Goal: Obtain resource: Download file/media

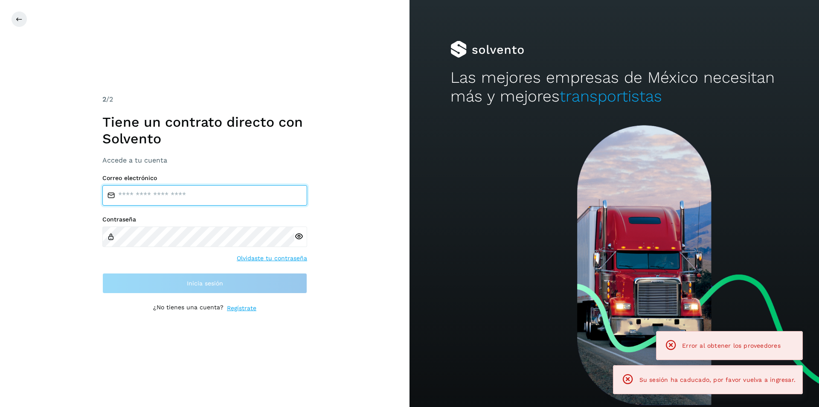
type input "**********"
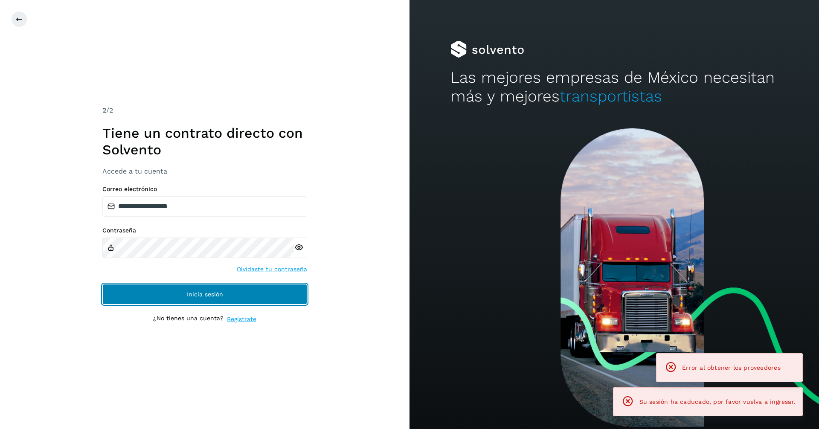
click at [210, 292] on span "Inicia sesión" at bounding box center [205, 294] width 36 height 6
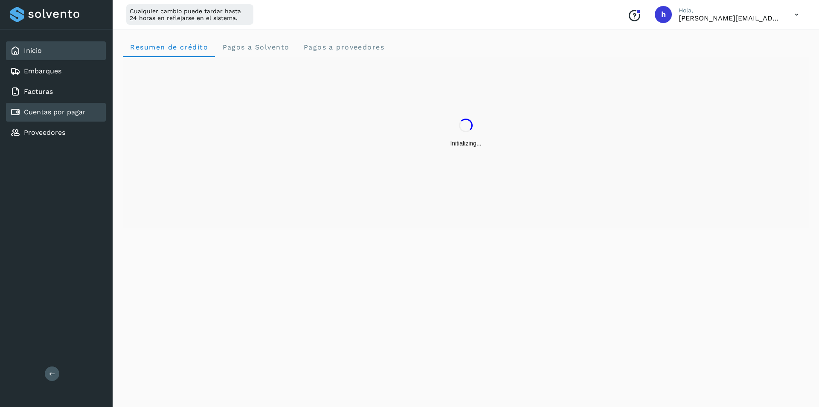
click at [64, 106] on div "Cuentas por pagar" at bounding box center [56, 112] width 100 height 19
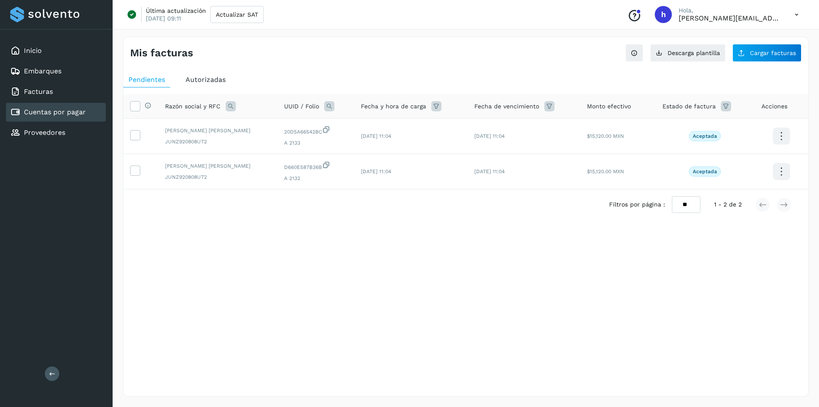
click at [204, 76] on span "Autorizadas" at bounding box center [206, 80] width 40 height 8
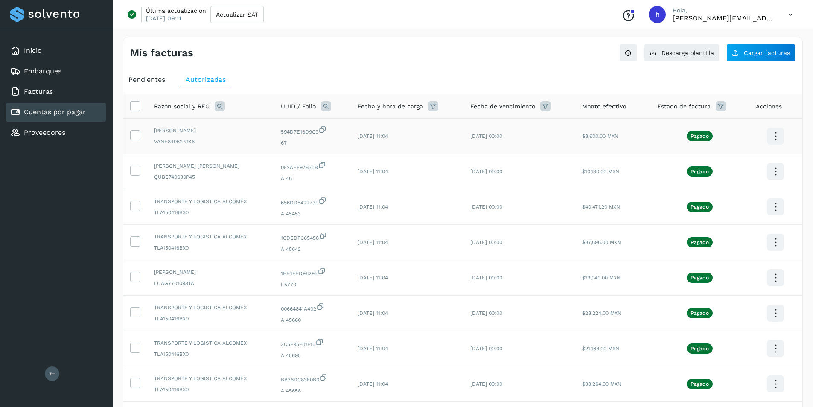
click at [778, 139] on icon at bounding box center [776, 136] width 20 height 20
click at [730, 143] on button "C.Solvento" at bounding box center [733, 145] width 102 height 17
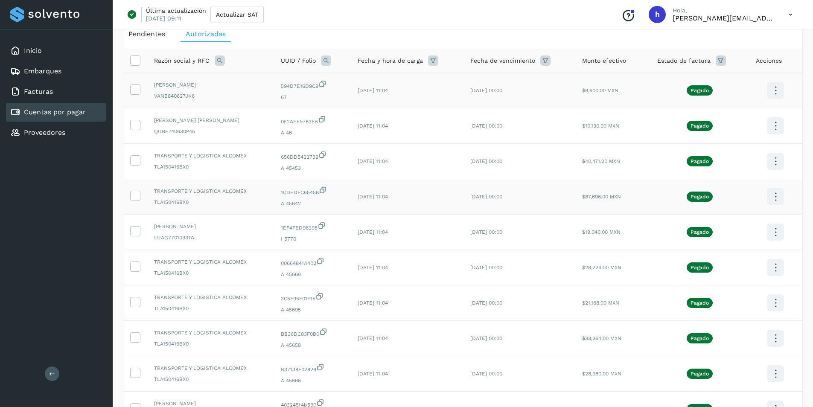
scroll to position [138, 0]
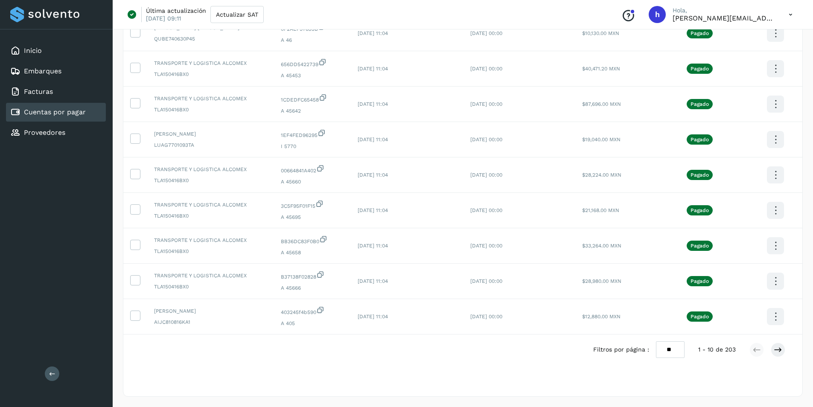
click at [668, 346] on select "** ** **" at bounding box center [670, 349] width 29 height 17
select select "**"
click at [661, 341] on select "** ** **" at bounding box center [670, 349] width 29 height 17
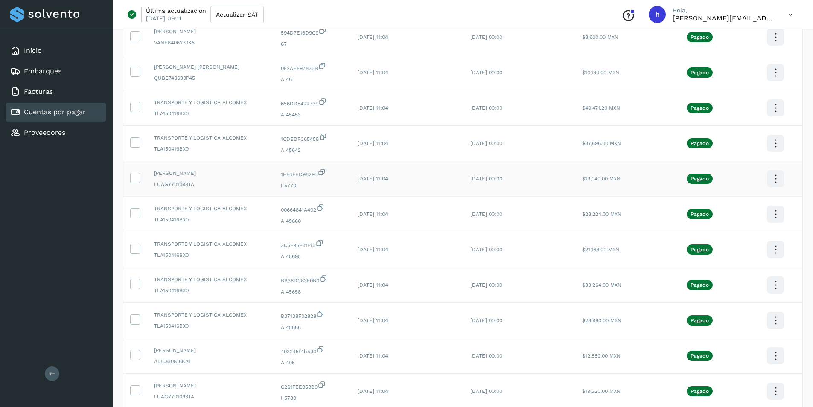
scroll to position [43, 0]
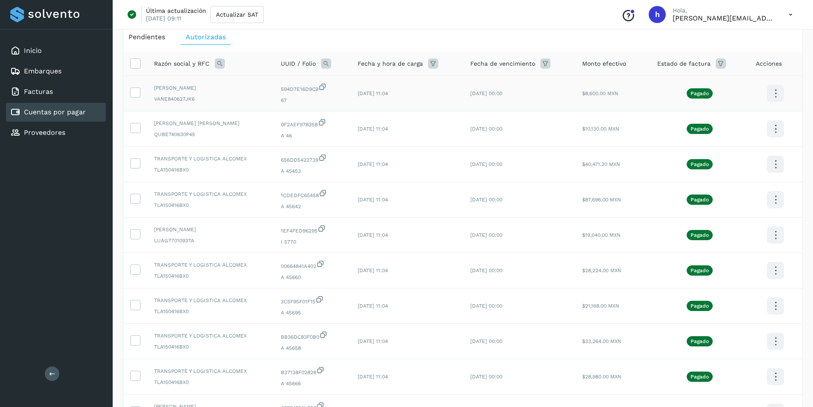
click at [780, 94] on icon at bounding box center [776, 94] width 20 height 20
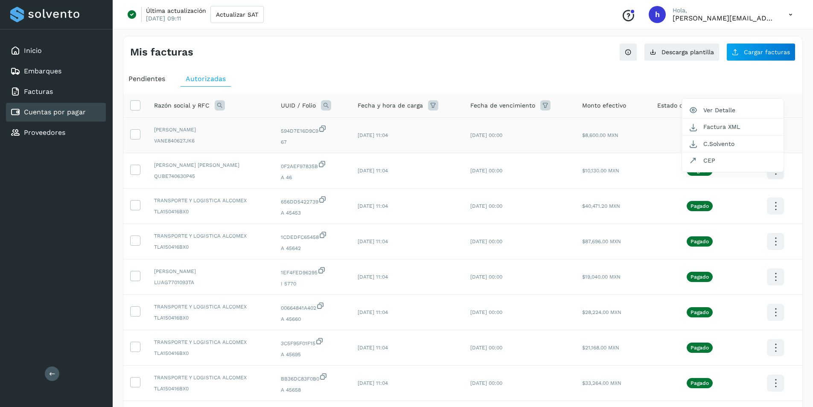
scroll to position [0, 0]
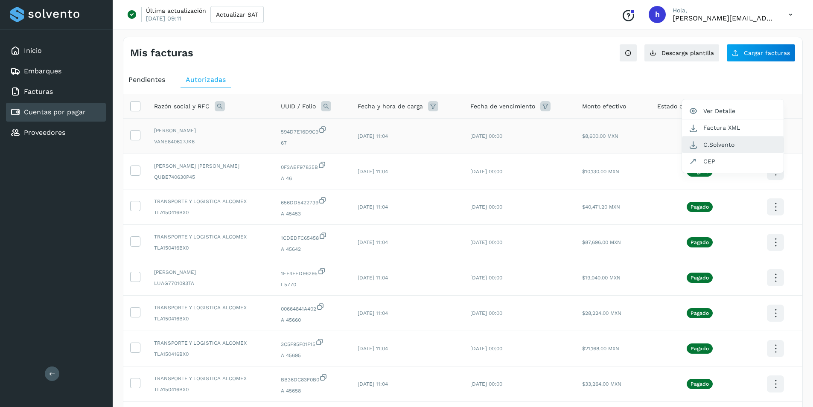
click at [715, 145] on button "C.Solvento" at bounding box center [733, 145] width 102 height 17
click at [778, 172] on icon at bounding box center [776, 172] width 20 height 20
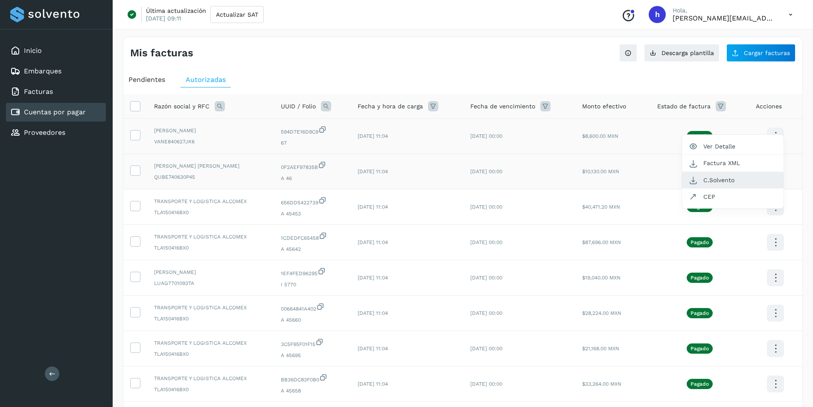
click at [727, 179] on button "C.Solvento" at bounding box center [733, 180] width 102 height 17
click at [775, 207] on icon at bounding box center [776, 207] width 20 height 20
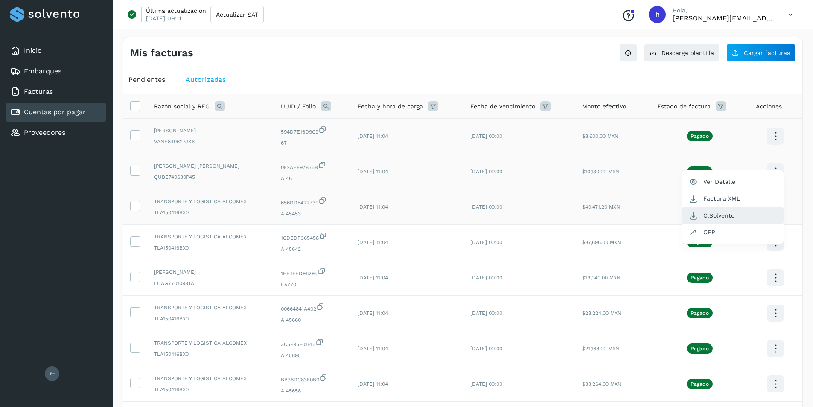
click at [727, 212] on button "C.Solvento" at bounding box center [733, 215] width 102 height 17
click at [776, 241] on icon at bounding box center [776, 243] width 20 height 20
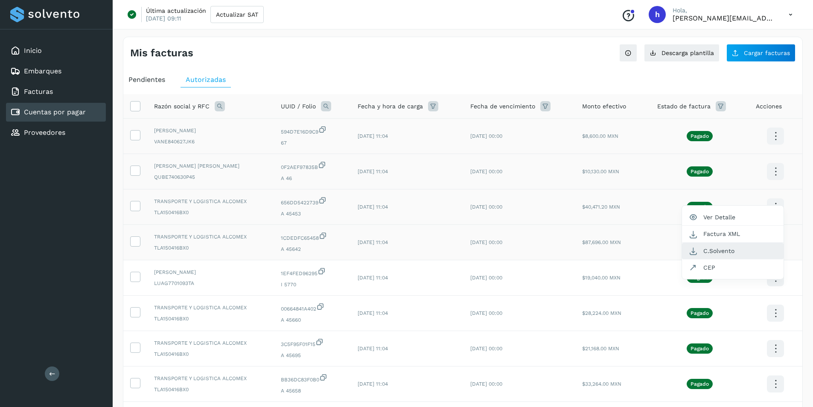
click at [734, 247] on button "C.Solvento" at bounding box center [733, 251] width 102 height 17
click at [776, 277] on icon at bounding box center [776, 278] width 20 height 20
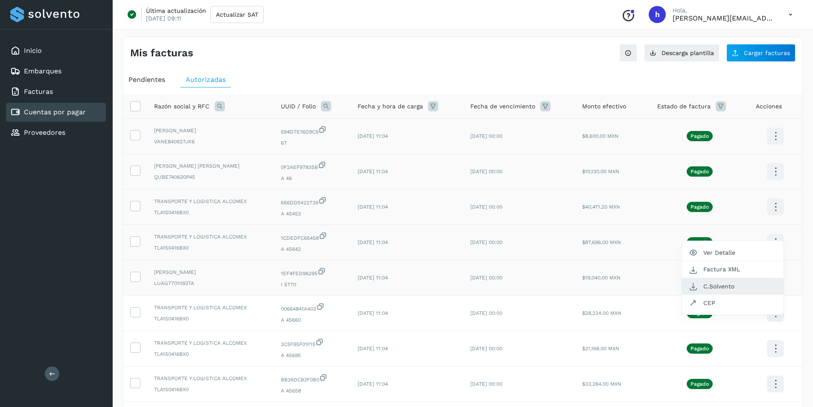
click at [737, 285] on button "C.Solvento" at bounding box center [733, 286] width 102 height 17
click at [778, 313] on icon at bounding box center [776, 313] width 20 height 20
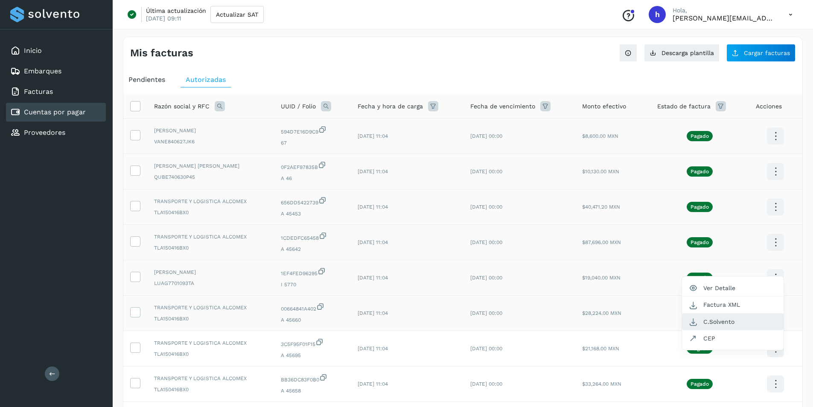
click at [717, 324] on button "C.Solvento" at bounding box center [733, 322] width 102 height 17
click at [778, 349] on icon at bounding box center [776, 349] width 20 height 20
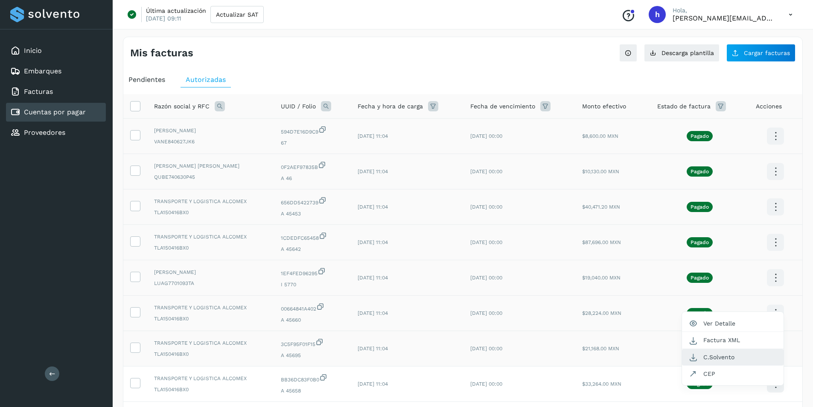
click at [720, 355] on button "C.Solvento" at bounding box center [733, 357] width 102 height 17
click at [777, 380] on icon at bounding box center [776, 384] width 20 height 20
click at [719, 397] on button "C.Solvento" at bounding box center [733, 392] width 102 height 17
drag, startPoint x: 584, startPoint y: 390, endPoint x: 630, endPoint y: 387, distance: 46.6
click at [630, 387] on td "$33,264.00 MXN" at bounding box center [612, 384] width 75 height 35
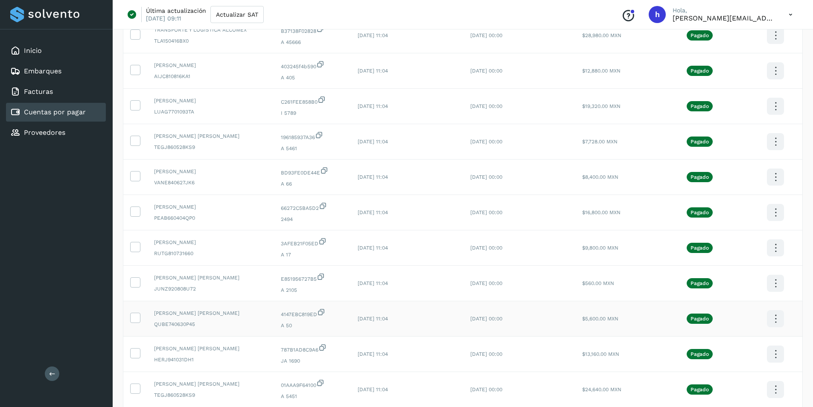
scroll to position [341, 0]
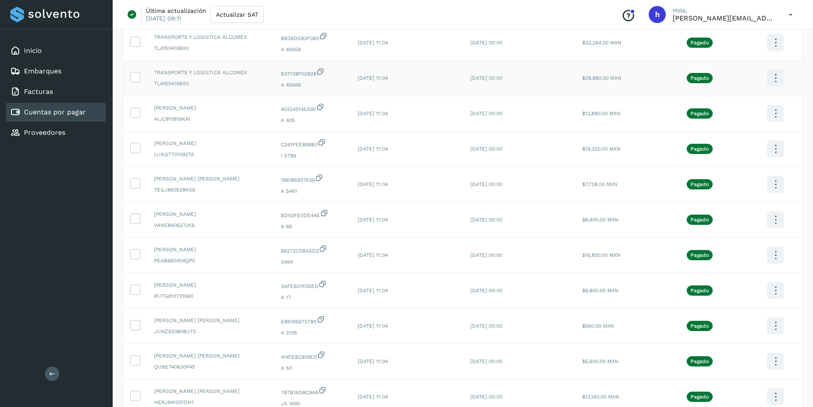
click at [774, 78] on icon at bounding box center [776, 78] width 20 height 20
click at [717, 87] on button "C.Solvento" at bounding box center [733, 87] width 102 height 17
click at [775, 114] on icon at bounding box center [776, 114] width 20 height 20
click at [719, 126] on button "C.Solvento" at bounding box center [733, 122] width 102 height 17
click at [778, 150] on icon at bounding box center [776, 149] width 20 height 20
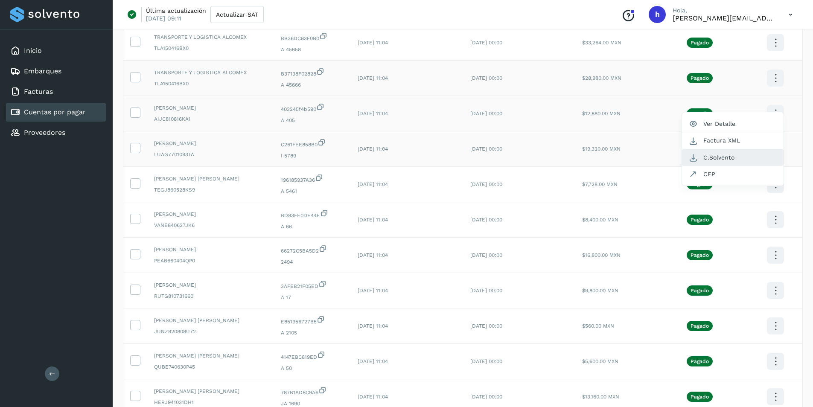
click at [725, 160] on button "C.Solvento" at bounding box center [733, 157] width 102 height 17
click at [774, 185] on icon at bounding box center [776, 185] width 20 height 20
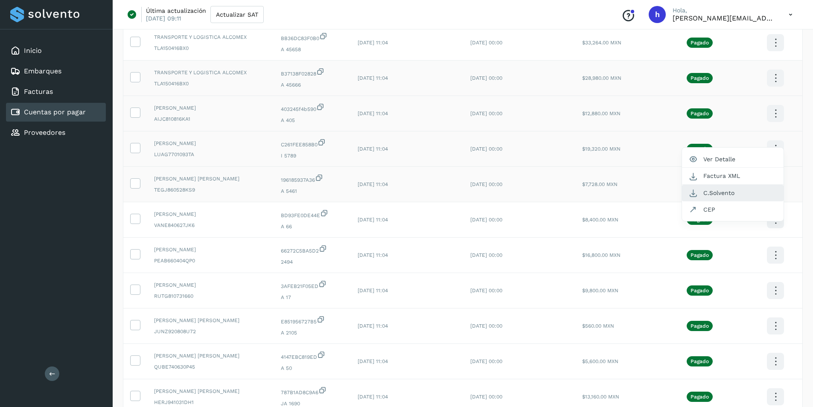
click at [719, 189] on button "C.Solvento" at bounding box center [733, 193] width 102 height 17
click at [777, 220] on icon at bounding box center [776, 220] width 20 height 20
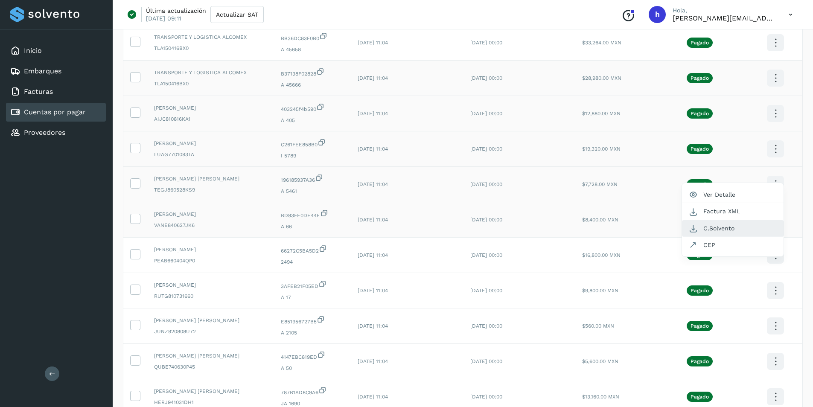
click at [719, 230] on button "C.Solvento" at bounding box center [733, 228] width 102 height 17
click at [774, 258] on icon at bounding box center [776, 255] width 20 height 20
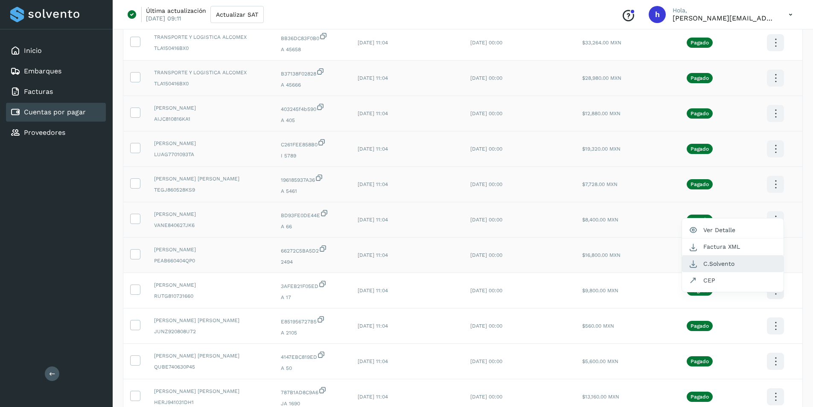
click at [734, 262] on button "C.Solvento" at bounding box center [733, 264] width 102 height 17
click at [774, 290] on icon at bounding box center [776, 291] width 20 height 20
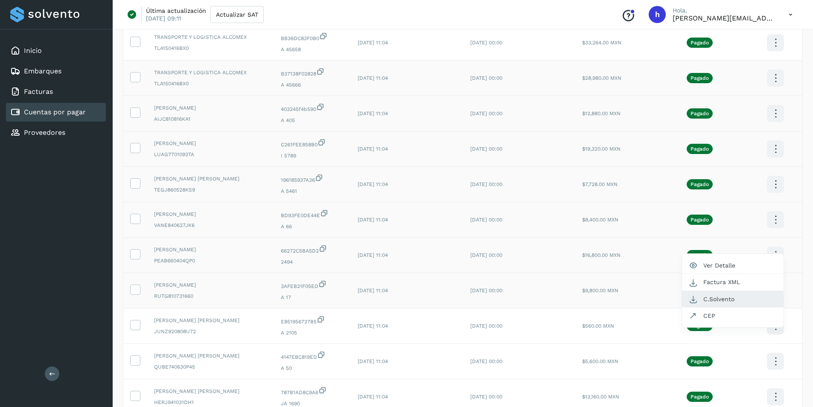
click at [725, 294] on button "C.Solvento" at bounding box center [733, 299] width 102 height 17
click at [777, 326] on icon at bounding box center [776, 326] width 20 height 20
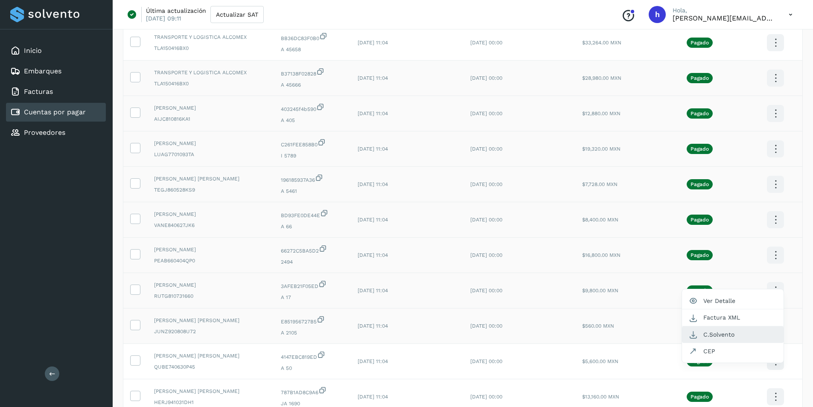
click at [725, 332] on button "C.Solvento" at bounding box center [733, 334] width 102 height 17
click at [771, 354] on icon at bounding box center [776, 362] width 20 height 20
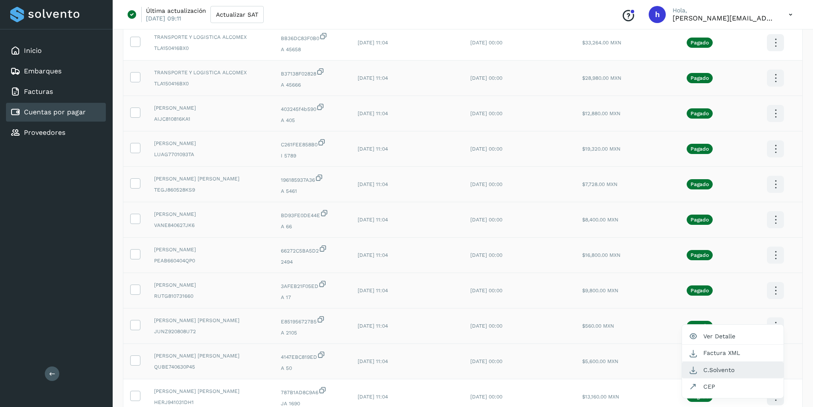
click at [731, 366] on button "C.Solvento" at bounding box center [733, 370] width 102 height 17
click at [776, 398] on icon at bounding box center [776, 397] width 20 height 20
click at [741, 405] on button "C.Solvento" at bounding box center [733, 405] width 102 height 17
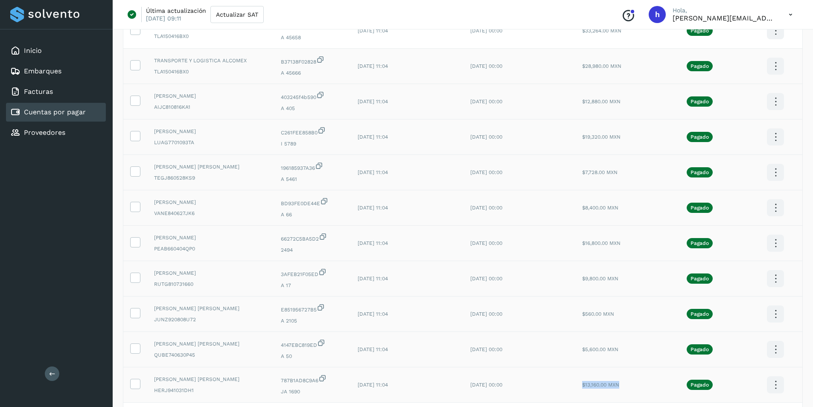
drag, startPoint x: 586, startPoint y: 396, endPoint x: 629, endPoint y: 399, distance: 43.2
click at [629, 399] on td "$13,160.00 MXN" at bounding box center [612, 384] width 75 height 35
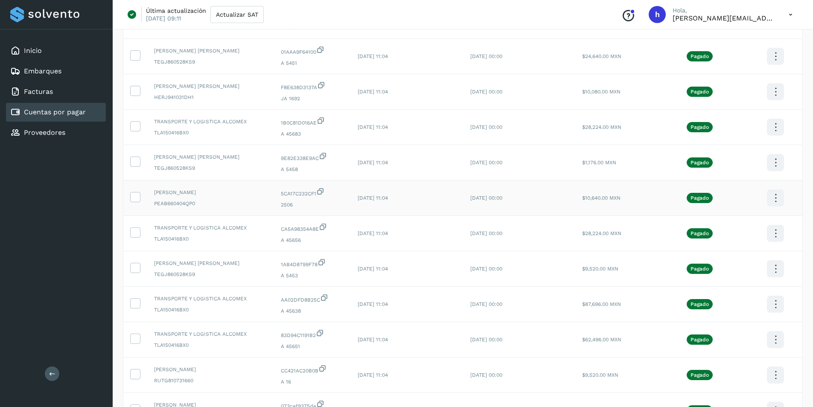
scroll to position [696, 0]
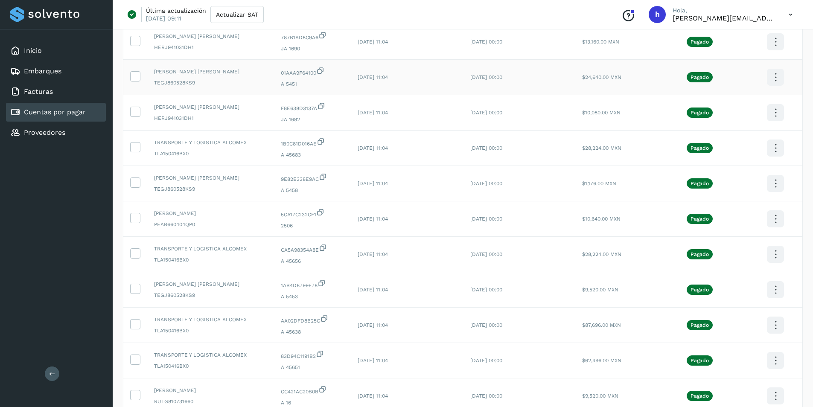
click at [773, 75] on icon at bounding box center [776, 77] width 20 height 20
click at [711, 87] on button "C.Solvento" at bounding box center [733, 86] width 102 height 17
click at [773, 106] on icon at bounding box center [776, 113] width 20 height 20
click at [729, 121] on button "C.Solvento" at bounding box center [733, 121] width 102 height 17
click at [774, 143] on icon at bounding box center [776, 148] width 20 height 20
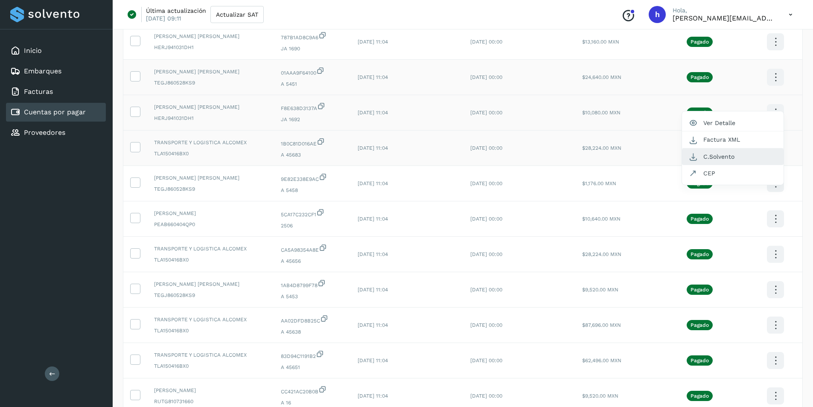
click at [725, 154] on button "C.Solvento" at bounding box center [733, 156] width 102 height 17
click at [777, 185] on icon at bounding box center [776, 184] width 20 height 20
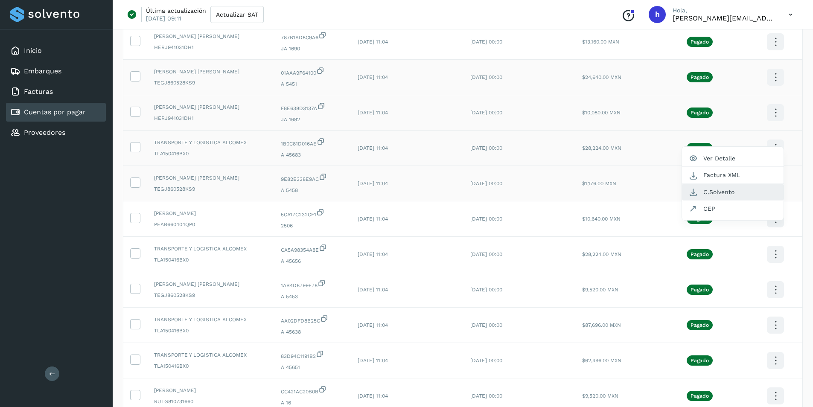
click at [720, 189] on button "C.Solvento" at bounding box center [733, 192] width 102 height 17
click at [777, 217] on icon at bounding box center [776, 219] width 20 height 20
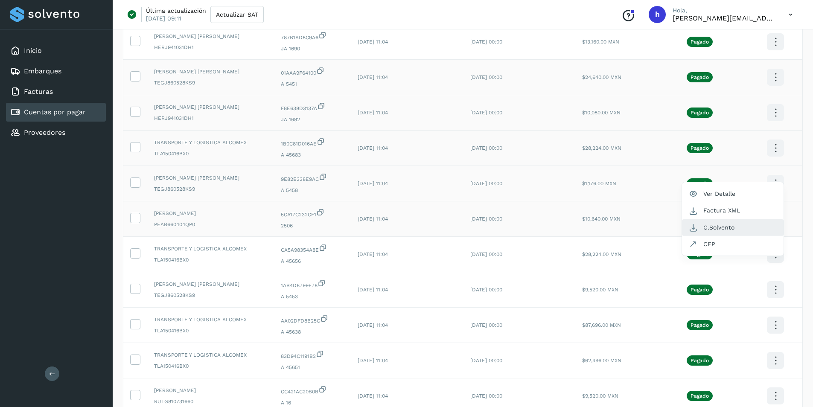
click at [738, 226] on button "C.Solvento" at bounding box center [733, 227] width 102 height 17
click at [778, 259] on icon at bounding box center [776, 255] width 20 height 20
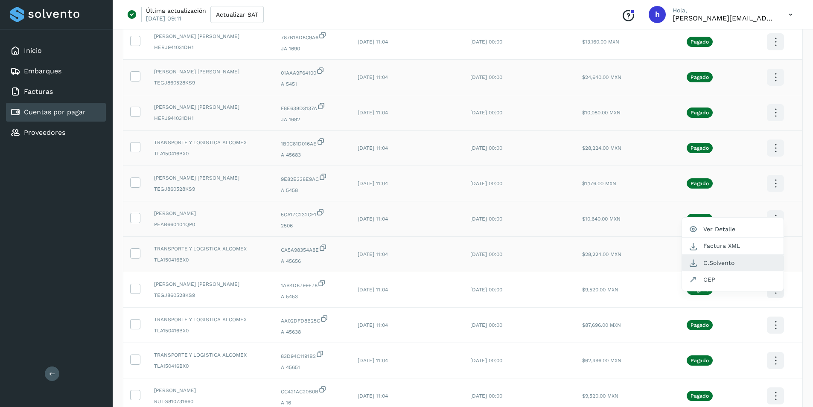
click at [722, 263] on button "C.Solvento" at bounding box center [733, 263] width 102 height 17
click at [768, 287] on icon at bounding box center [776, 290] width 20 height 20
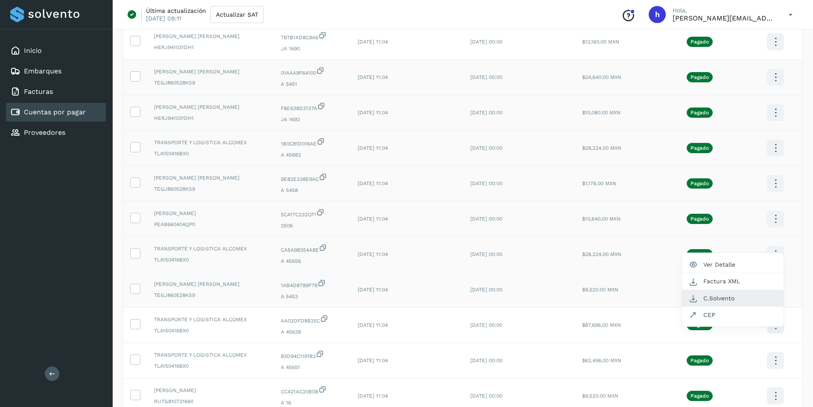
click at [736, 296] on button "C.Solvento" at bounding box center [733, 298] width 102 height 17
click at [775, 327] on icon at bounding box center [776, 325] width 20 height 20
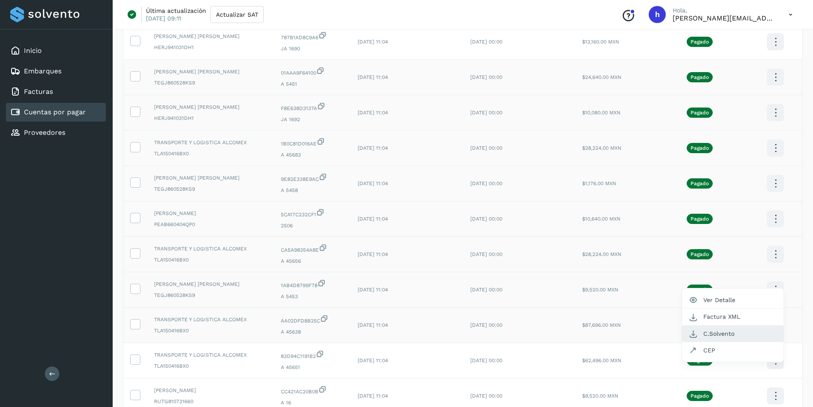
click at [722, 331] on button "C.Solvento" at bounding box center [733, 334] width 102 height 17
click at [772, 362] on icon at bounding box center [776, 361] width 20 height 20
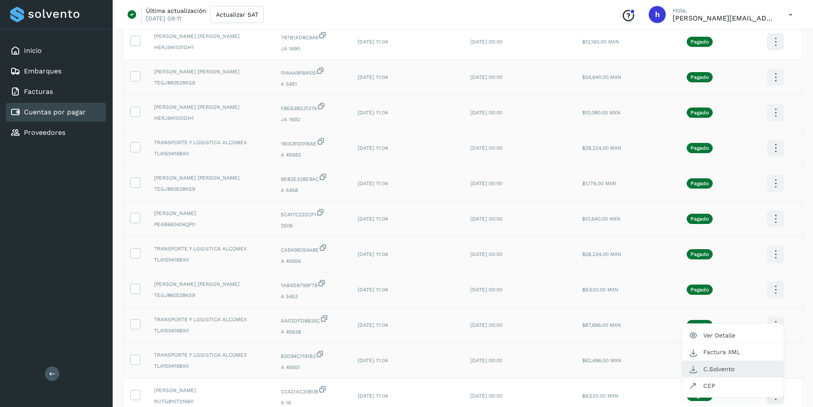
click at [729, 367] on button "C.Solvento" at bounding box center [733, 369] width 102 height 17
click at [772, 394] on icon at bounding box center [776, 396] width 20 height 20
click at [739, 402] on button "C.Solvento" at bounding box center [733, 404] width 102 height 17
drag, startPoint x: 583, startPoint y: 398, endPoint x: 633, endPoint y: 398, distance: 50.4
click at [633, 398] on td "$9,520.00 MXN" at bounding box center [612, 395] width 75 height 35
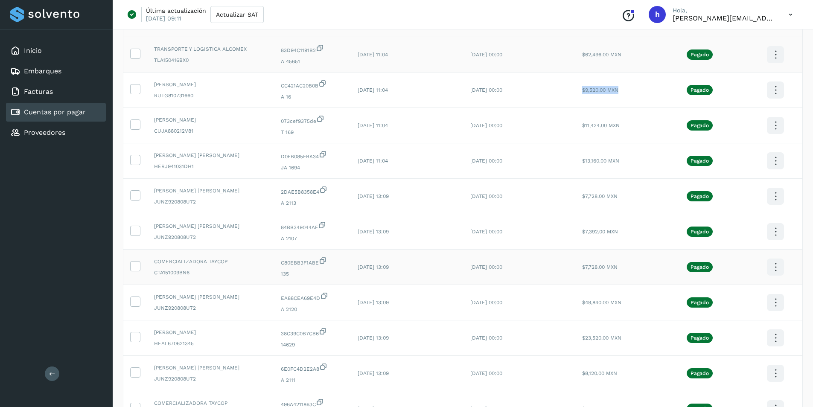
scroll to position [1038, 0]
click at [774, 88] on icon at bounding box center [776, 90] width 20 height 20
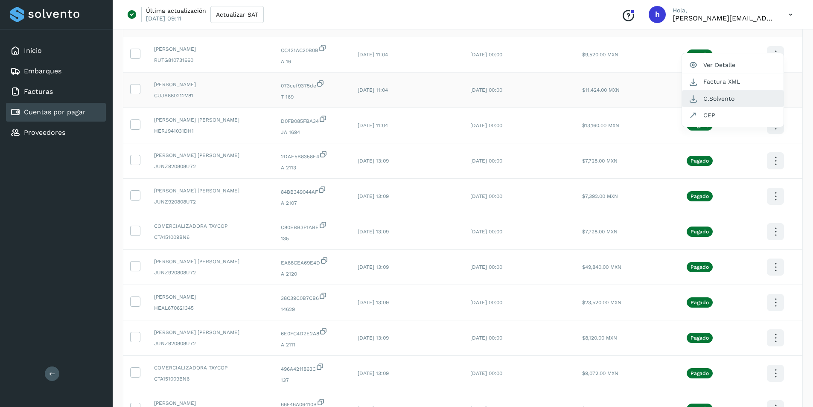
click at [728, 99] on button "C.Solvento" at bounding box center [733, 98] width 102 height 17
click at [773, 123] on icon at bounding box center [776, 126] width 20 height 20
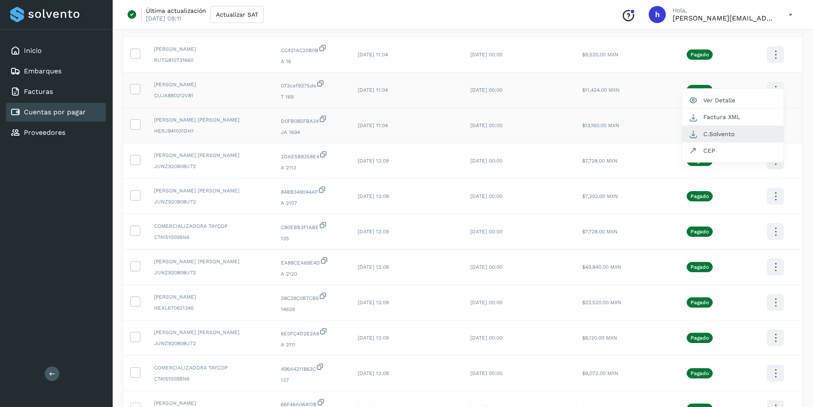
click at [771, 137] on button "C.Solvento" at bounding box center [733, 134] width 102 height 17
click at [774, 163] on icon at bounding box center [776, 161] width 20 height 20
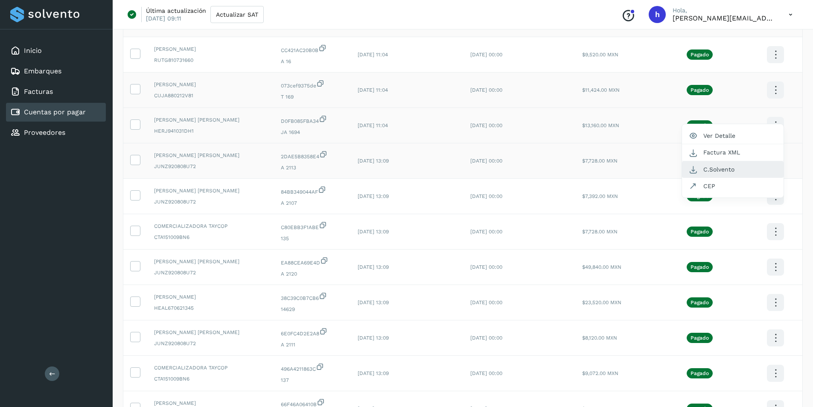
click at [754, 166] on button "C.Solvento" at bounding box center [733, 169] width 102 height 17
click at [776, 200] on icon at bounding box center [776, 196] width 20 height 20
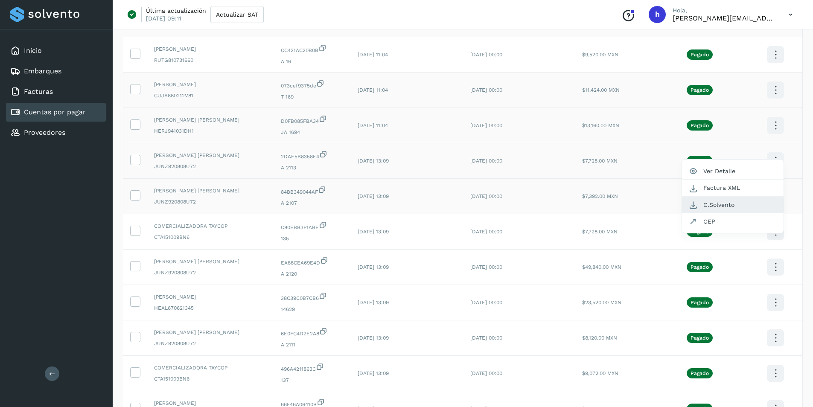
click at [729, 206] on button "C.Solvento" at bounding box center [733, 205] width 102 height 17
click at [770, 234] on icon at bounding box center [776, 232] width 20 height 20
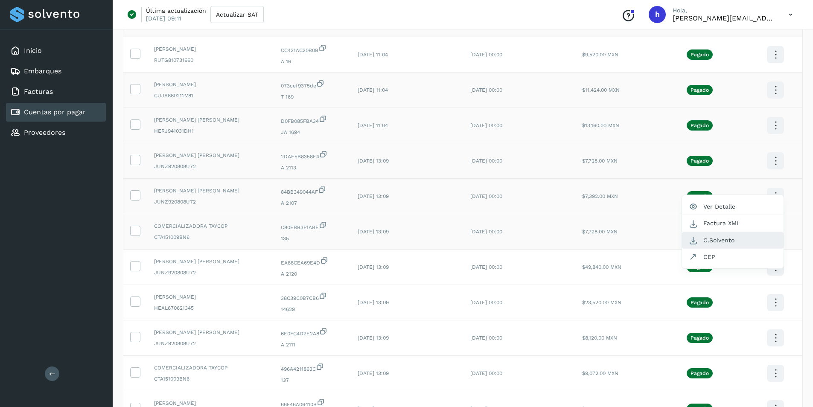
click at [722, 241] on button "C.Solvento" at bounding box center [733, 240] width 102 height 17
click at [774, 266] on icon at bounding box center [776, 267] width 20 height 20
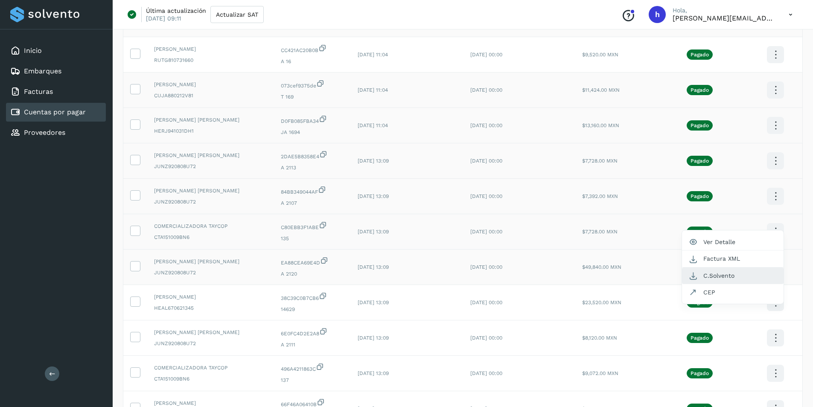
click at [730, 272] on button "C.Solvento" at bounding box center [733, 276] width 102 height 17
click at [778, 300] on icon at bounding box center [776, 303] width 20 height 20
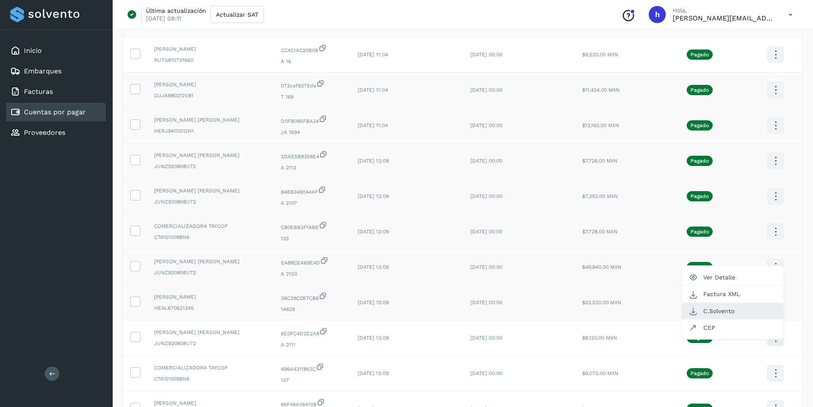
click at [732, 307] on button "C.Solvento" at bounding box center [733, 311] width 102 height 17
click at [777, 336] on icon at bounding box center [776, 338] width 20 height 20
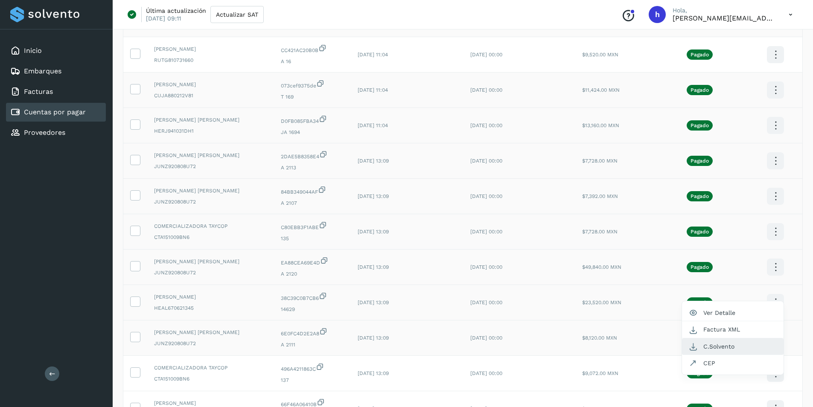
click at [729, 345] on button "C.Solvento" at bounding box center [733, 346] width 102 height 17
click at [781, 377] on icon at bounding box center [776, 374] width 20 height 20
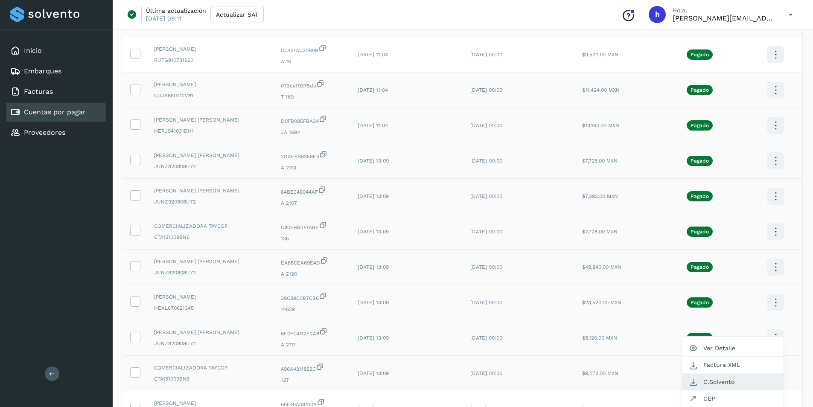
click at [725, 379] on button "C.Solvento" at bounding box center [733, 382] width 102 height 17
